Goal: Information Seeking & Learning: Learn about a topic

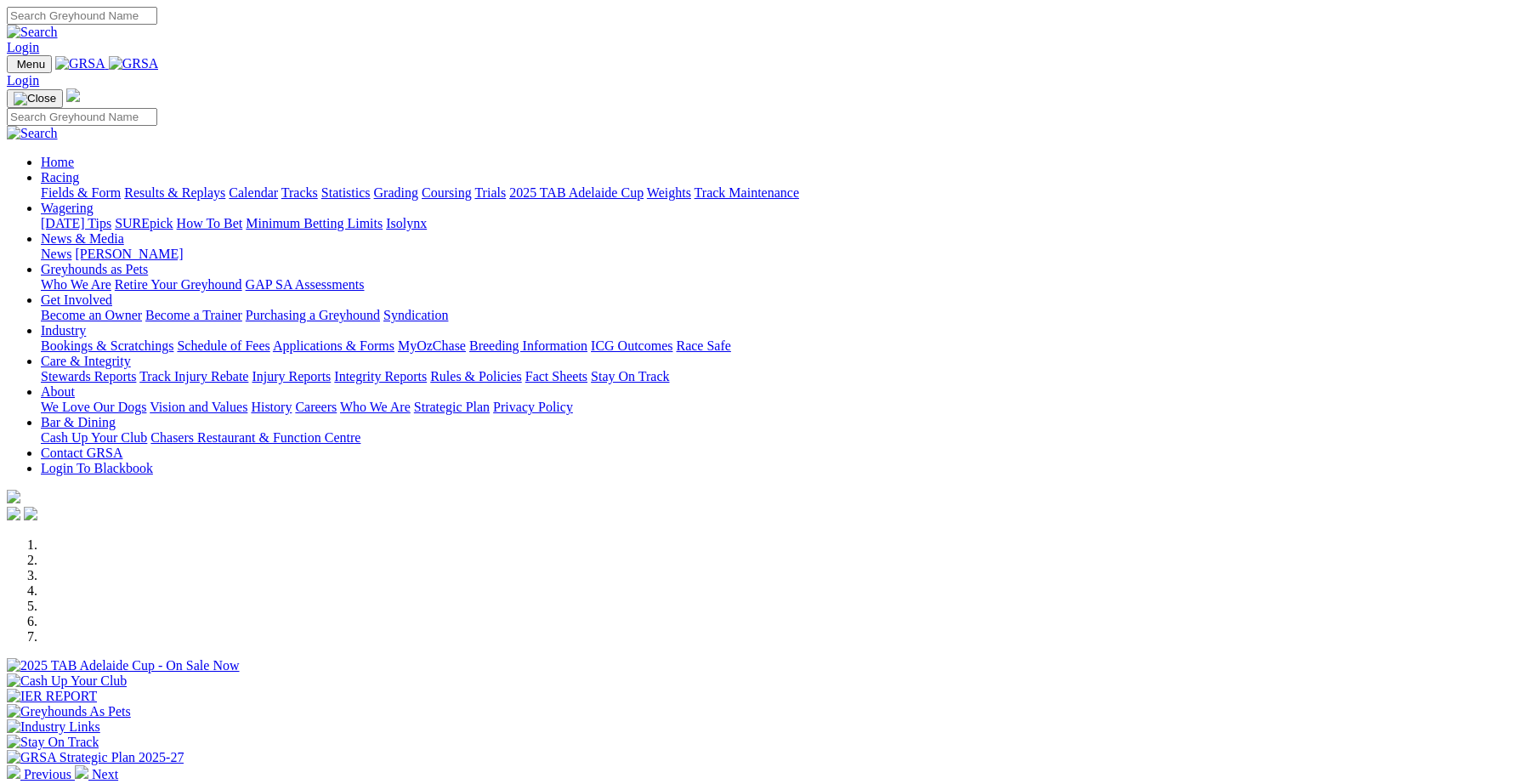
click at [505, 185] on link "Trials" at bounding box center [489, 193] width 31 height 14
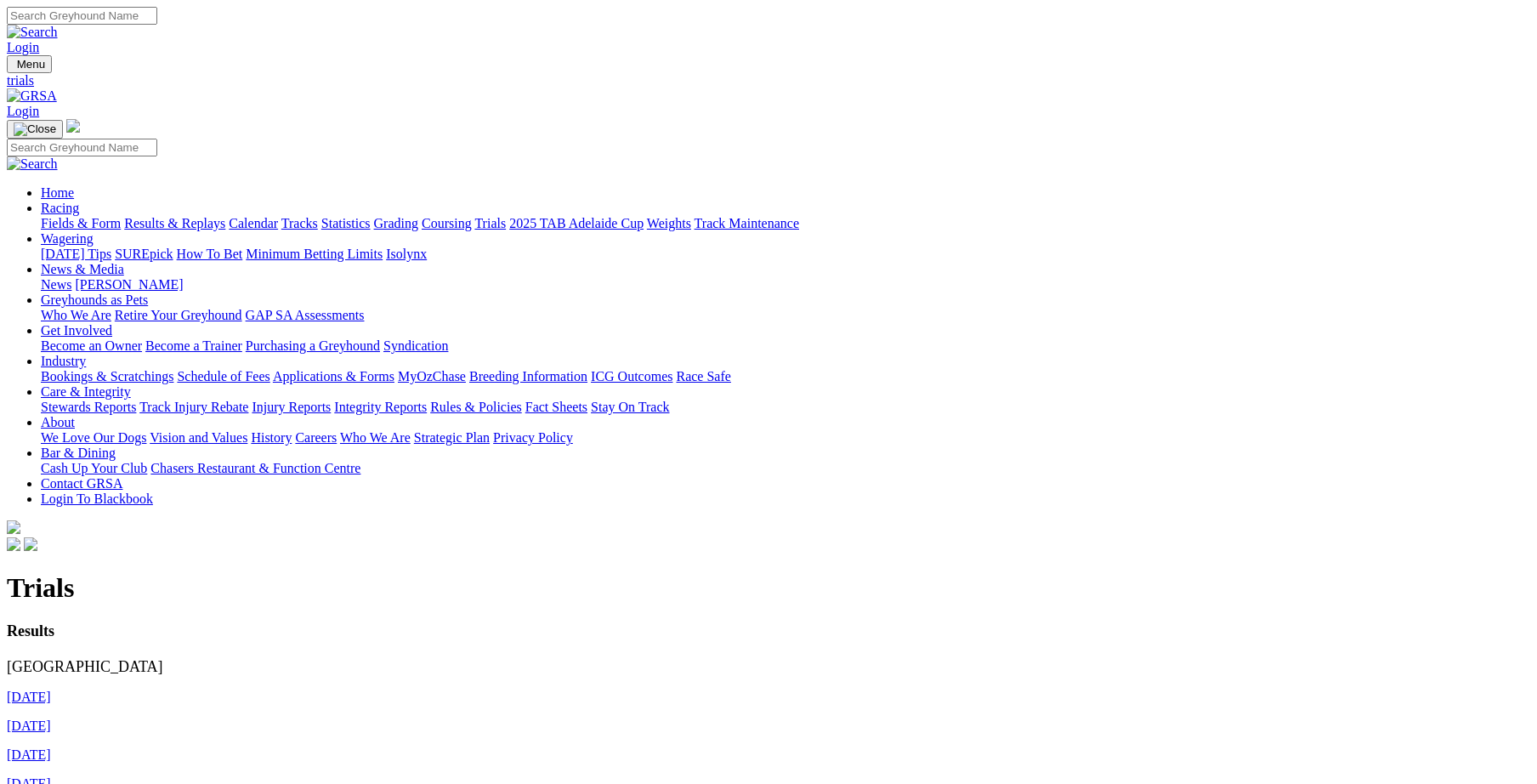
click at [51, 689] on link "24th August 2025" at bounding box center [29, 696] width 44 height 14
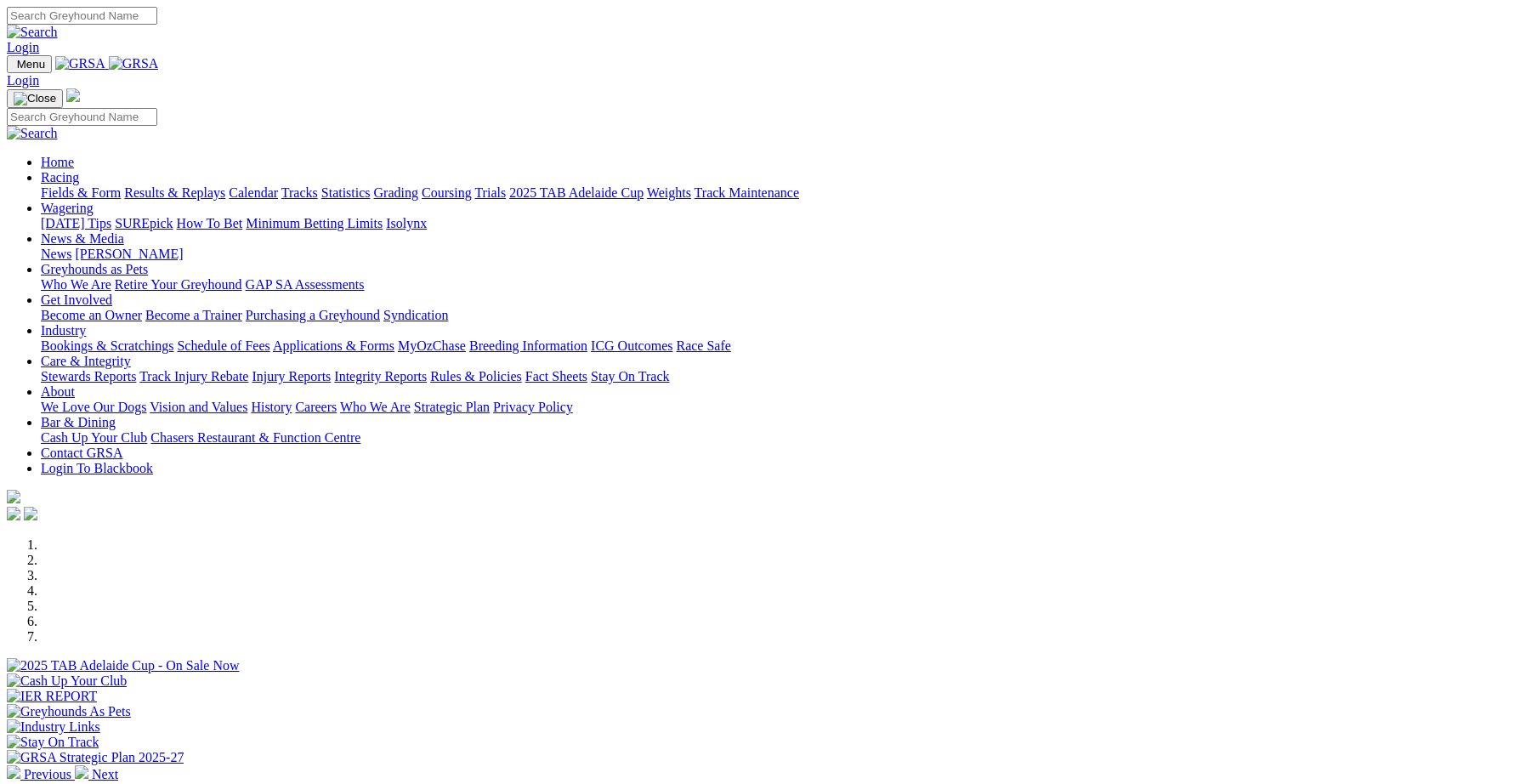
click at [505, 185] on link "Trials" at bounding box center [489, 193] width 31 height 14
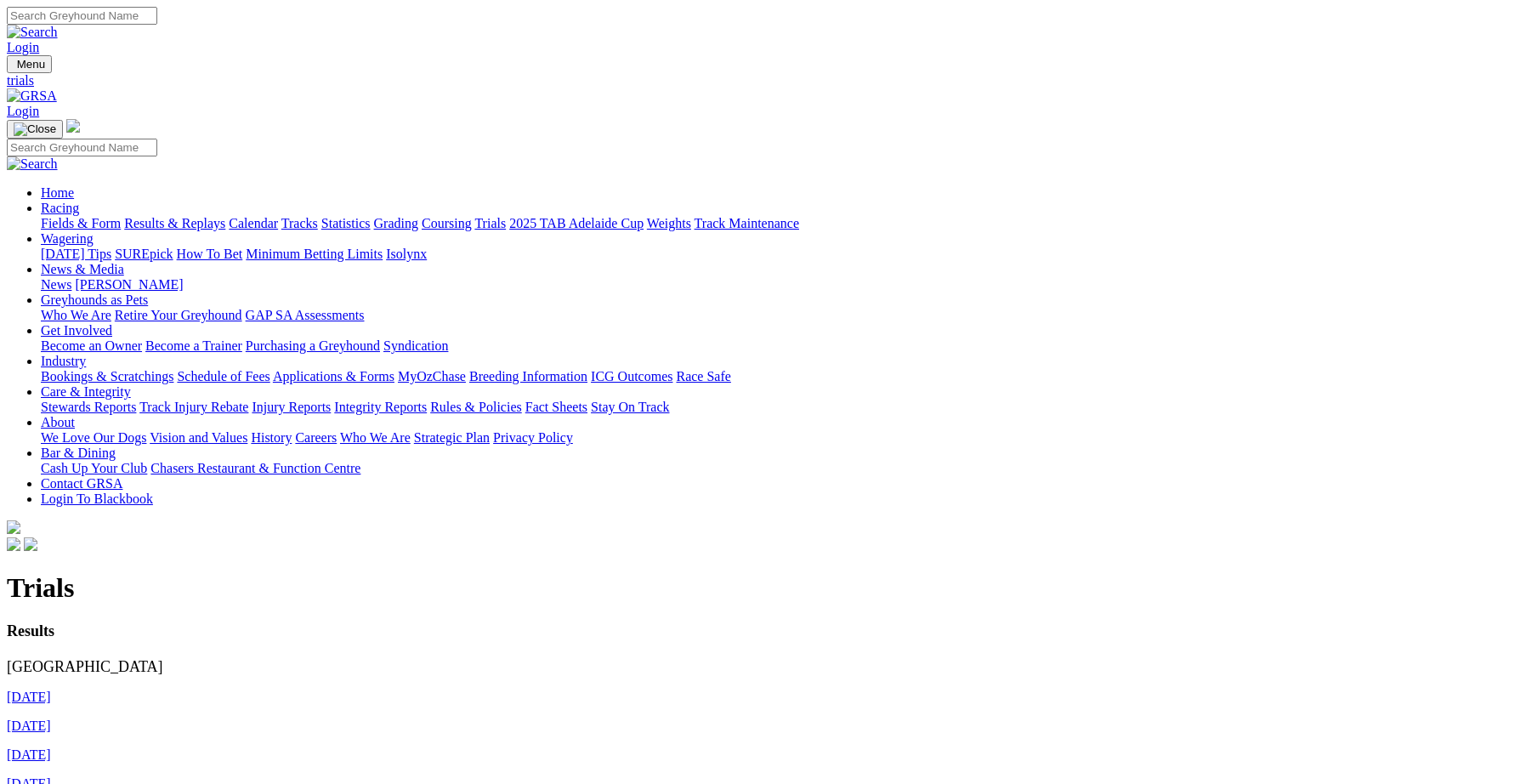
click at [51, 689] on link "[DATE]" at bounding box center [29, 696] width 44 height 14
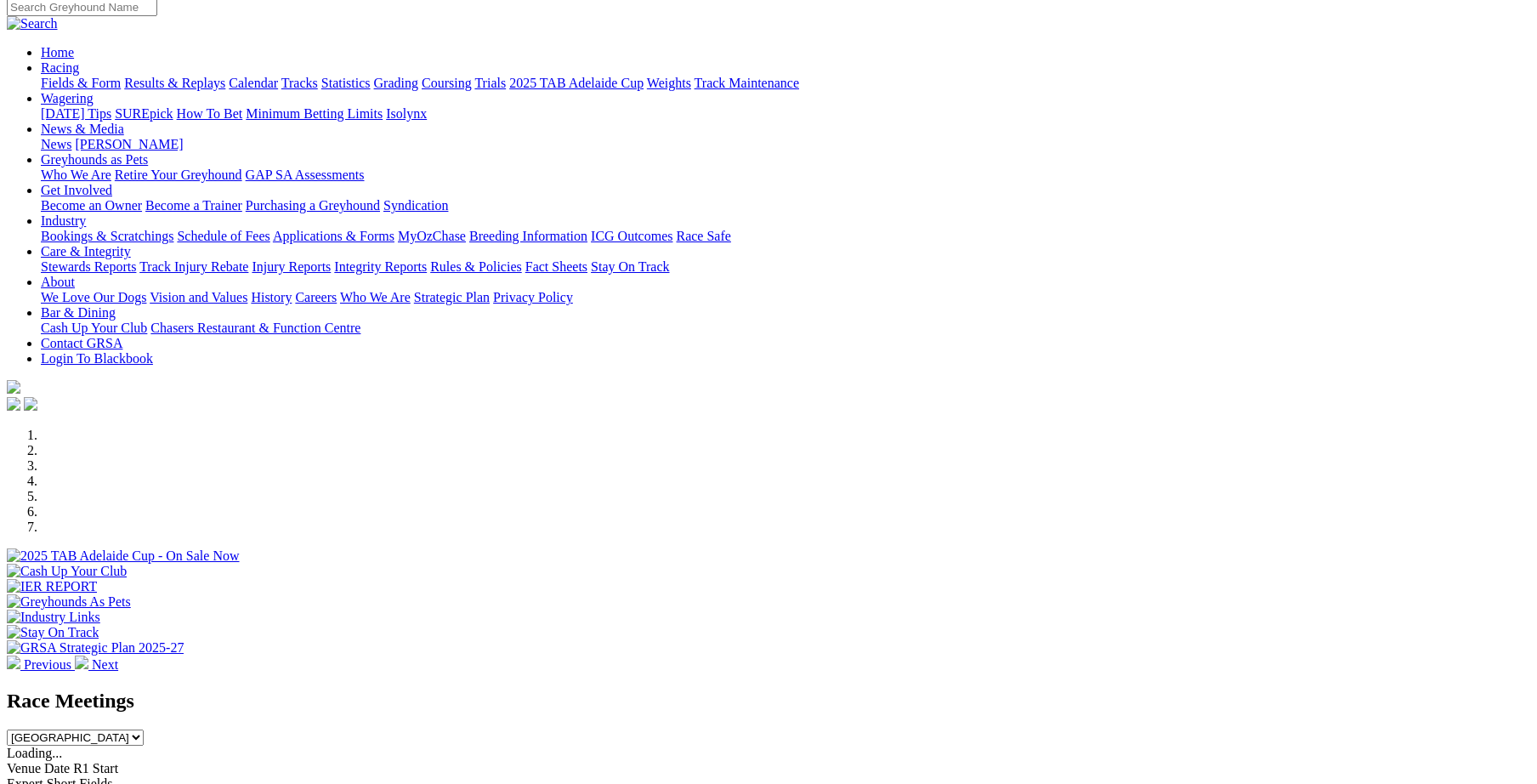
scroll to position [117, 0]
